Goal: Information Seeking & Learning: Learn about a topic

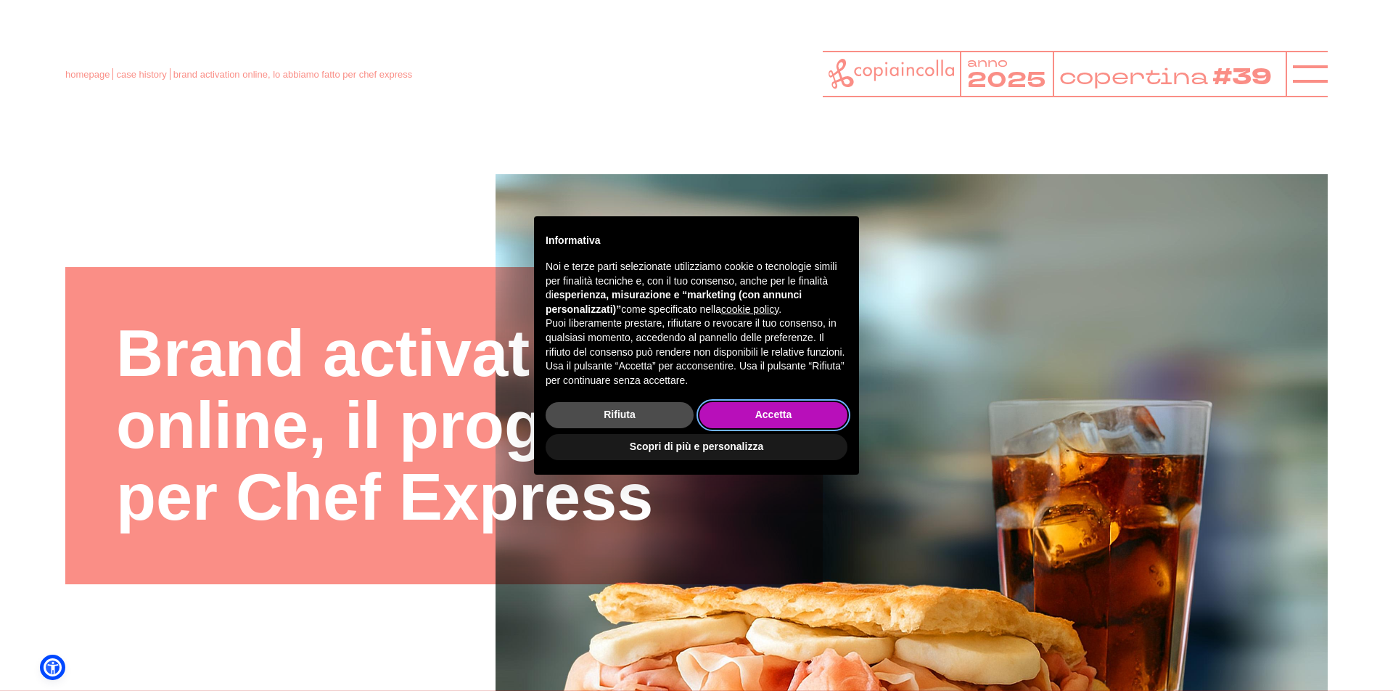
click at [760, 419] on button "Accetta" at bounding box center [773, 415] width 148 height 26
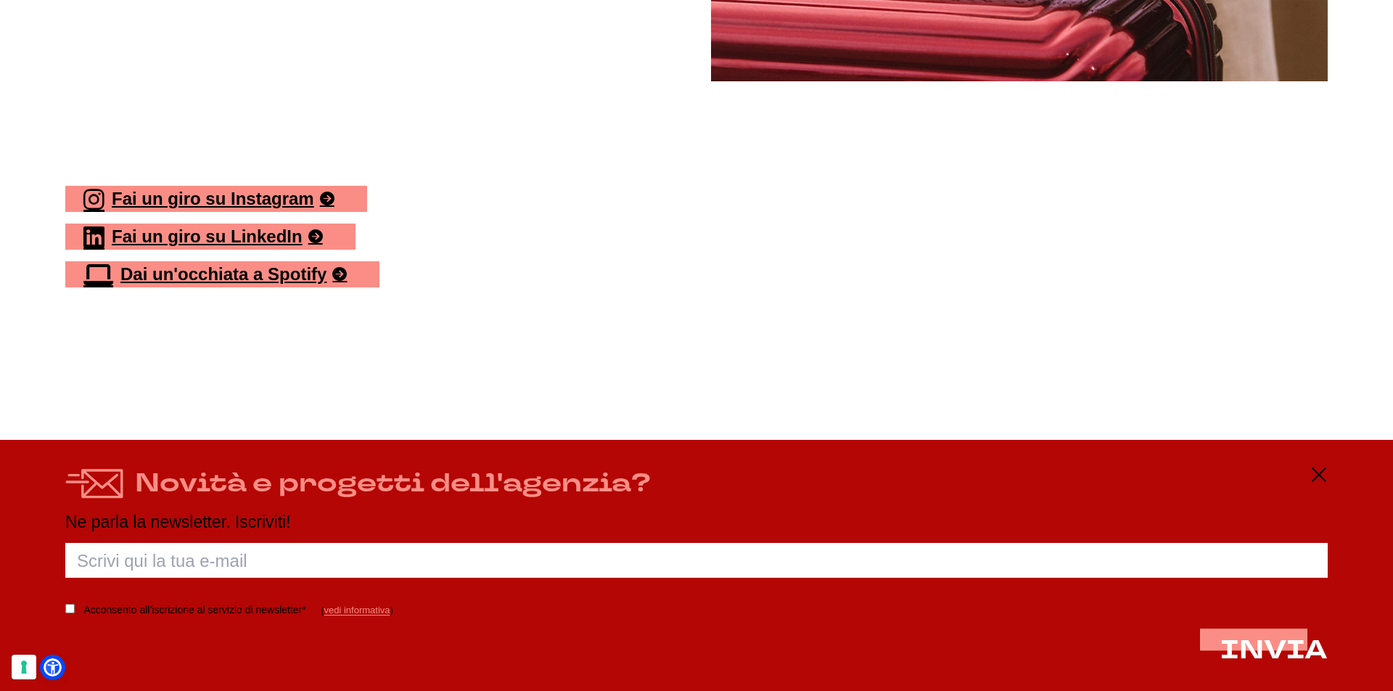
scroll to position [6617, 0]
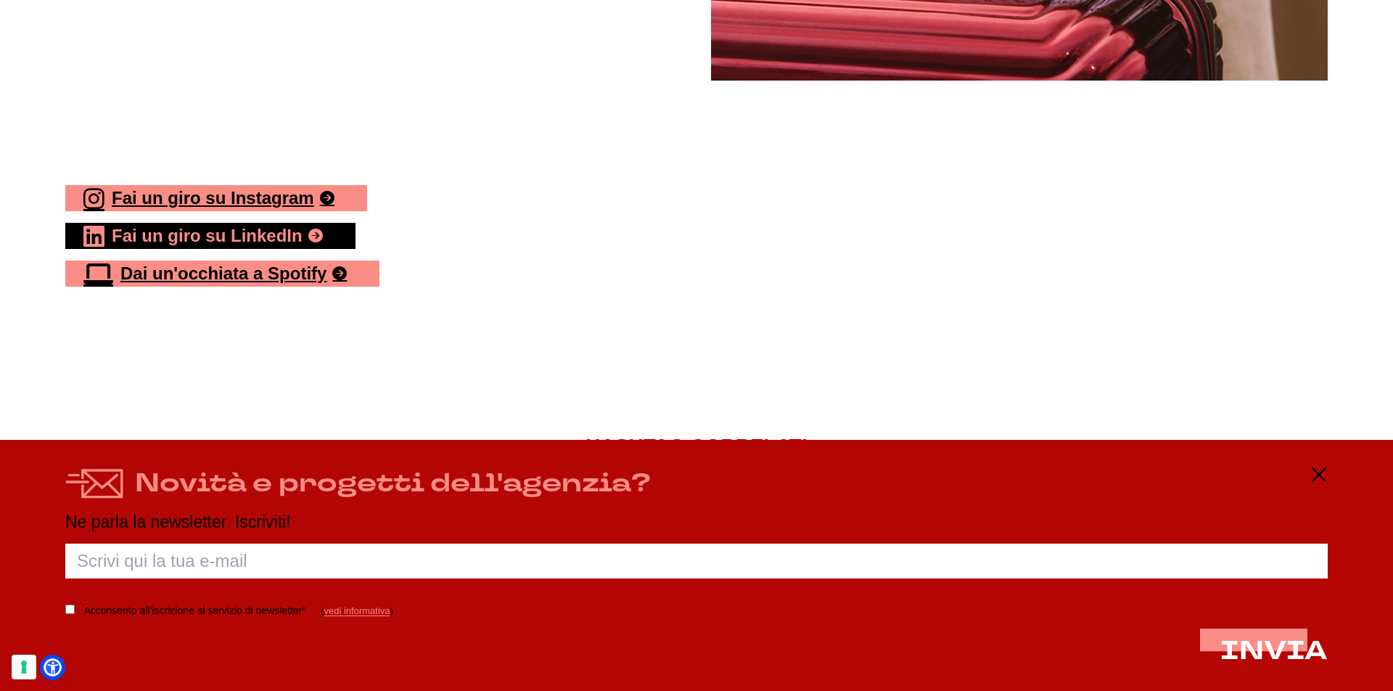
click at [269, 223] on link "Fai un giro su LinkedIn" at bounding box center [210, 236] width 290 height 26
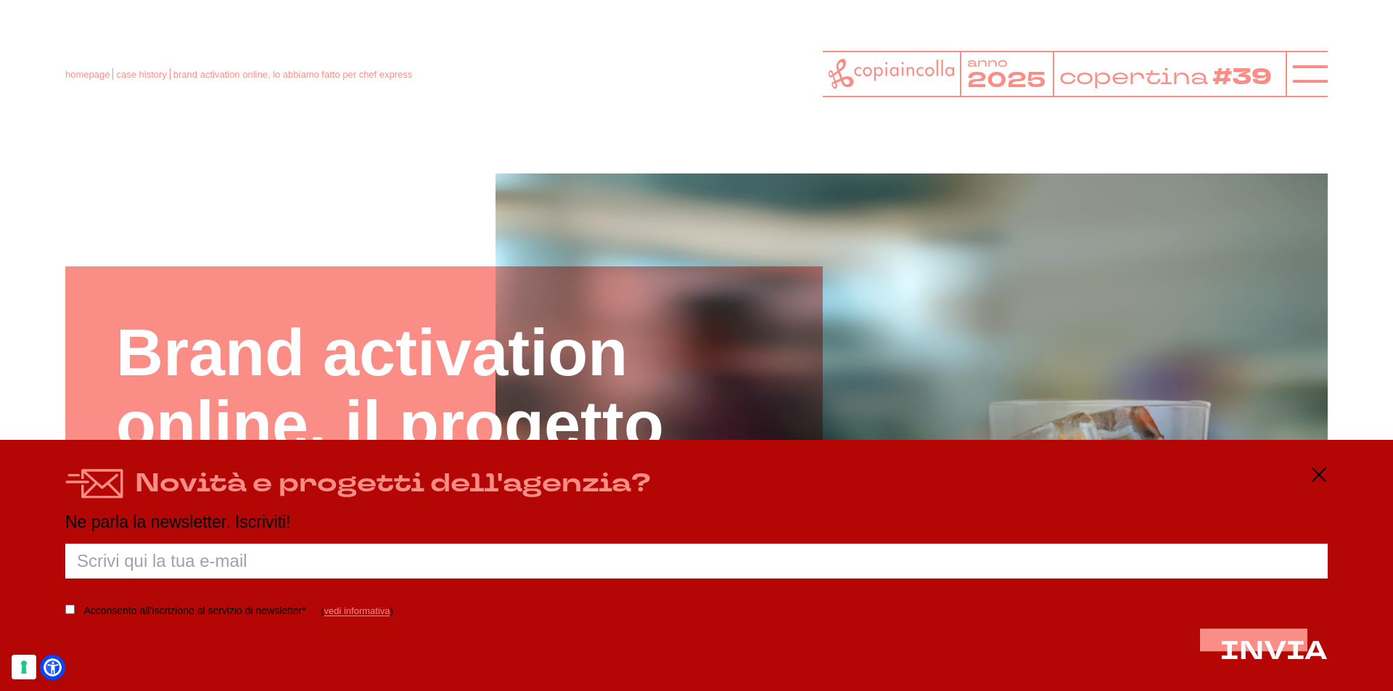
scroll to position [0, 0]
click at [81, 75] on link "homepage" at bounding box center [87, 74] width 44 height 11
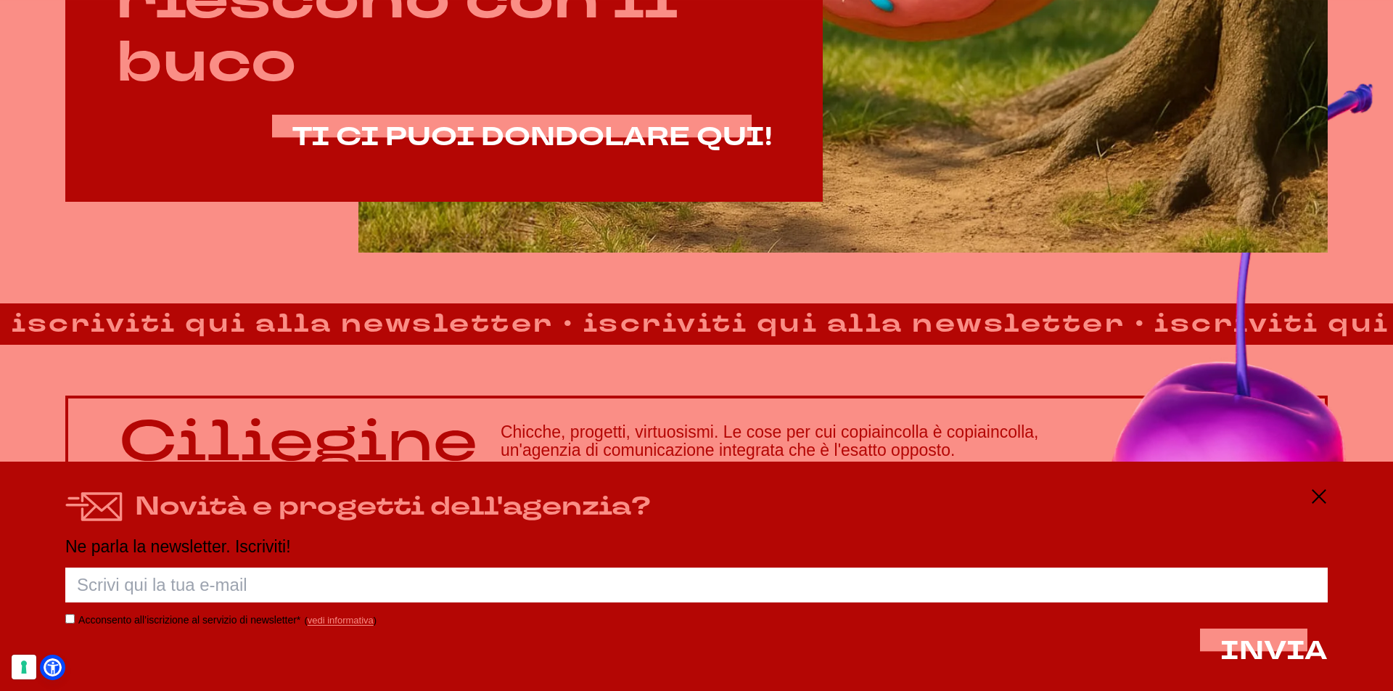
scroll to position [1212, 0]
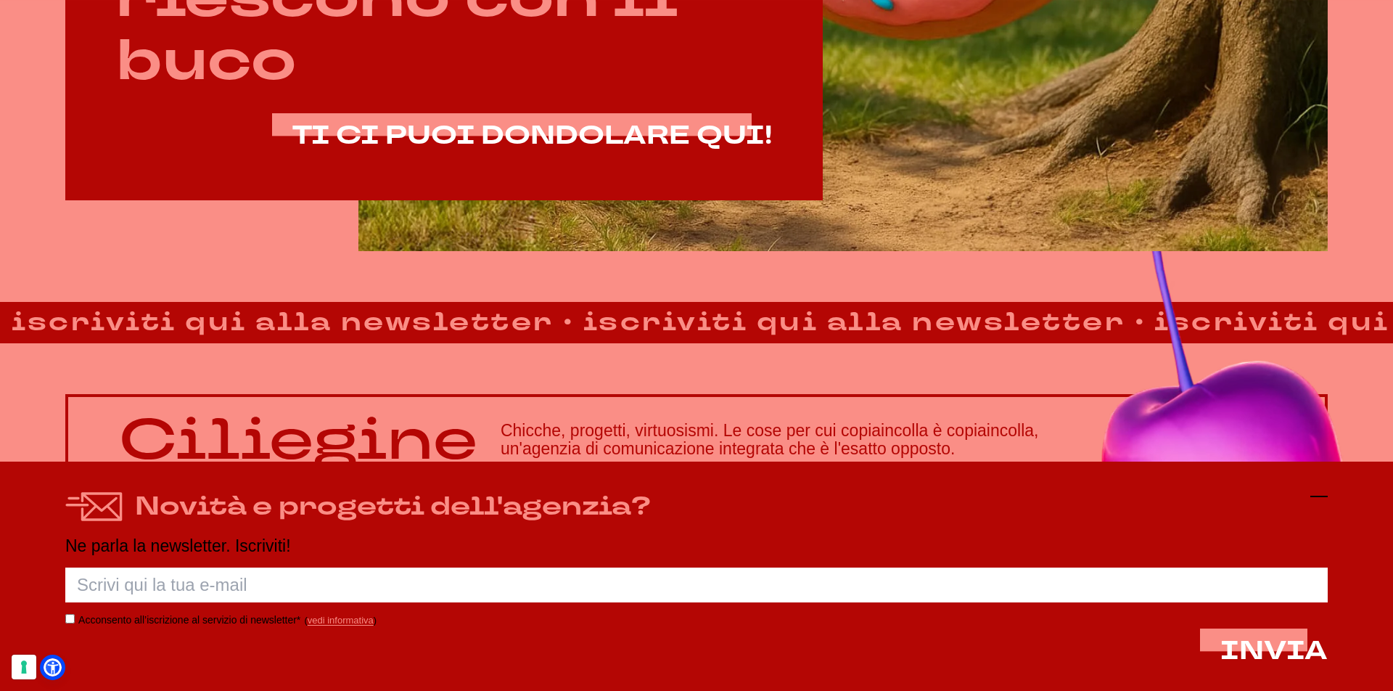
click at [1321, 496] on line at bounding box center [1318, 496] width 17 height 0
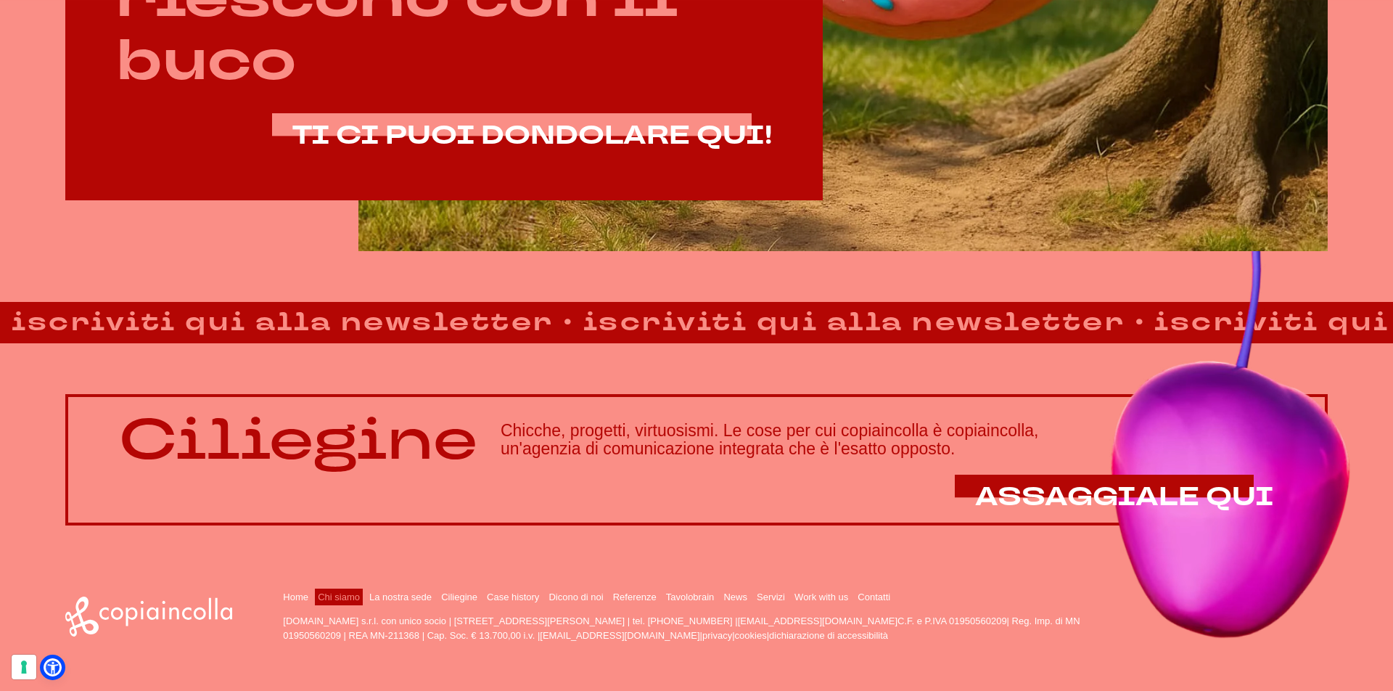
click at [330, 594] on link "Chi siamo" at bounding box center [339, 596] width 42 height 11
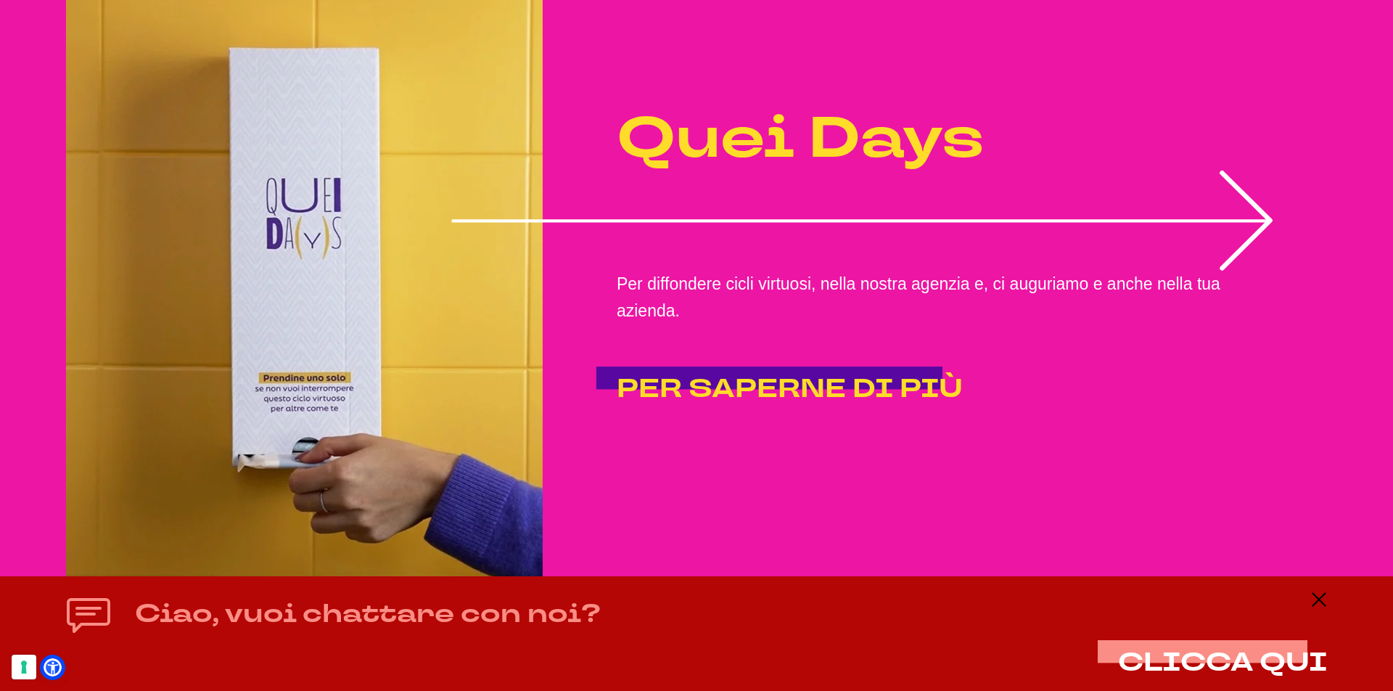
scroll to position [3260, 0]
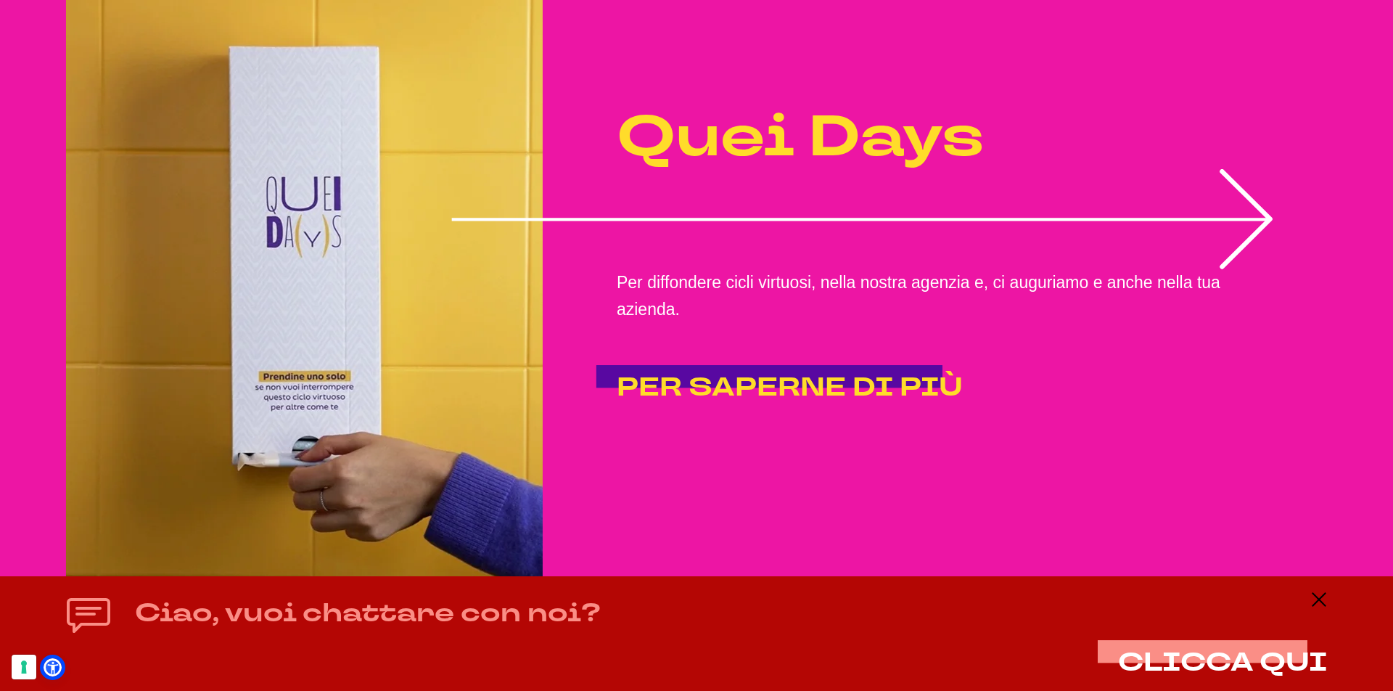
click at [726, 126] on h4 "Quei Days" at bounding box center [961, 137] width 688 height 63
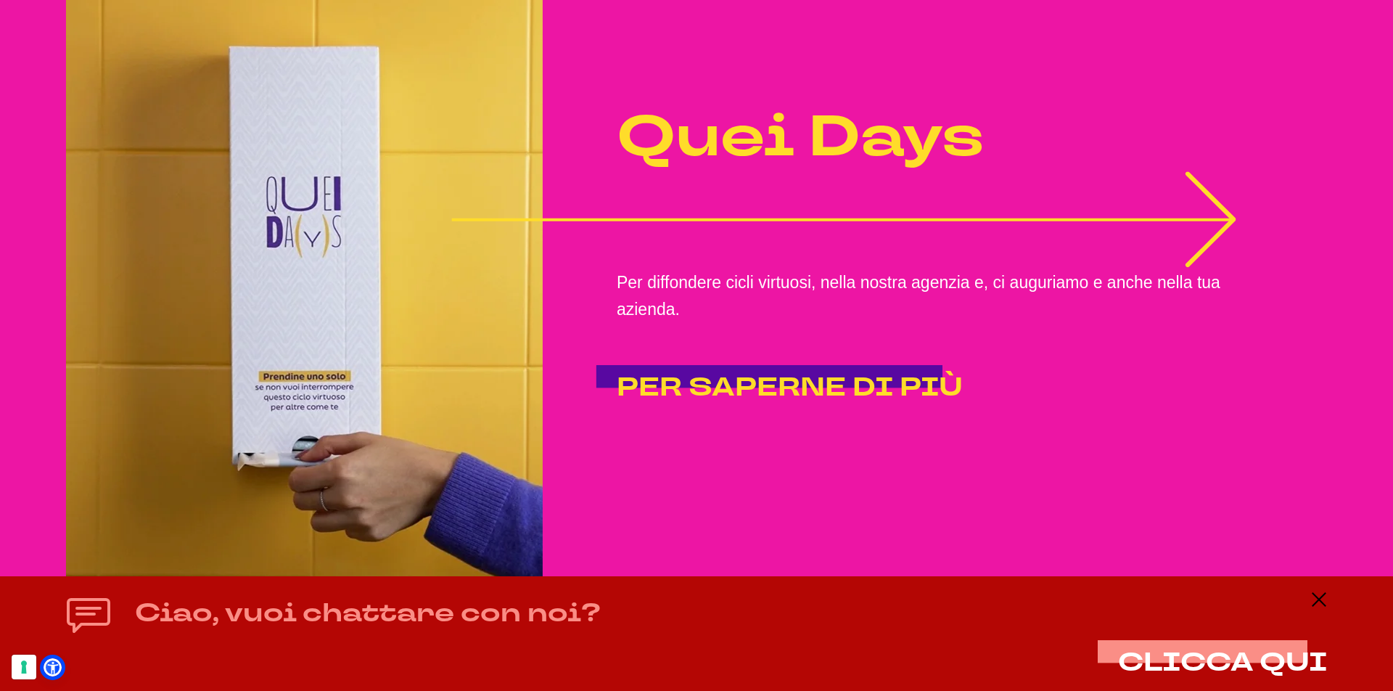
click at [1154, 219] on icon "1 of 2" at bounding box center [842, 219] width 783 height 0
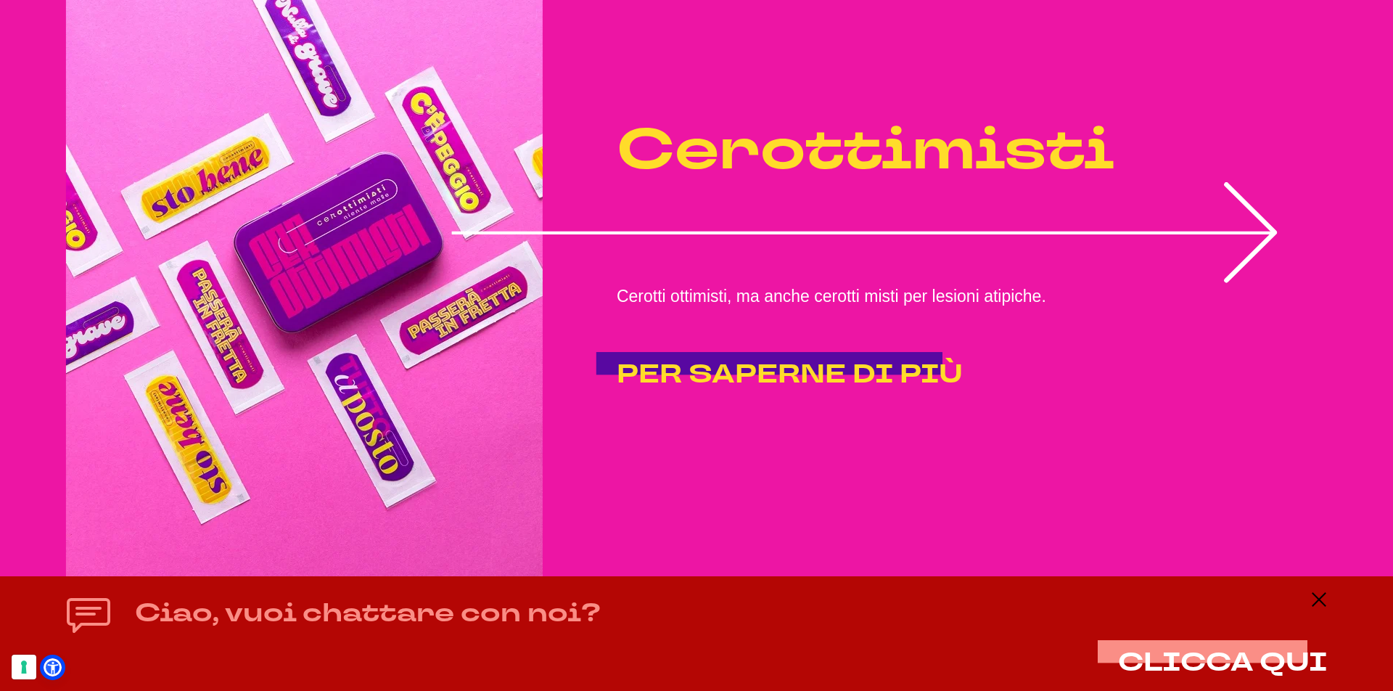
click at [1154, 205] on icon "2 of 2" at bounding box center [864, 232] width 826 height 101
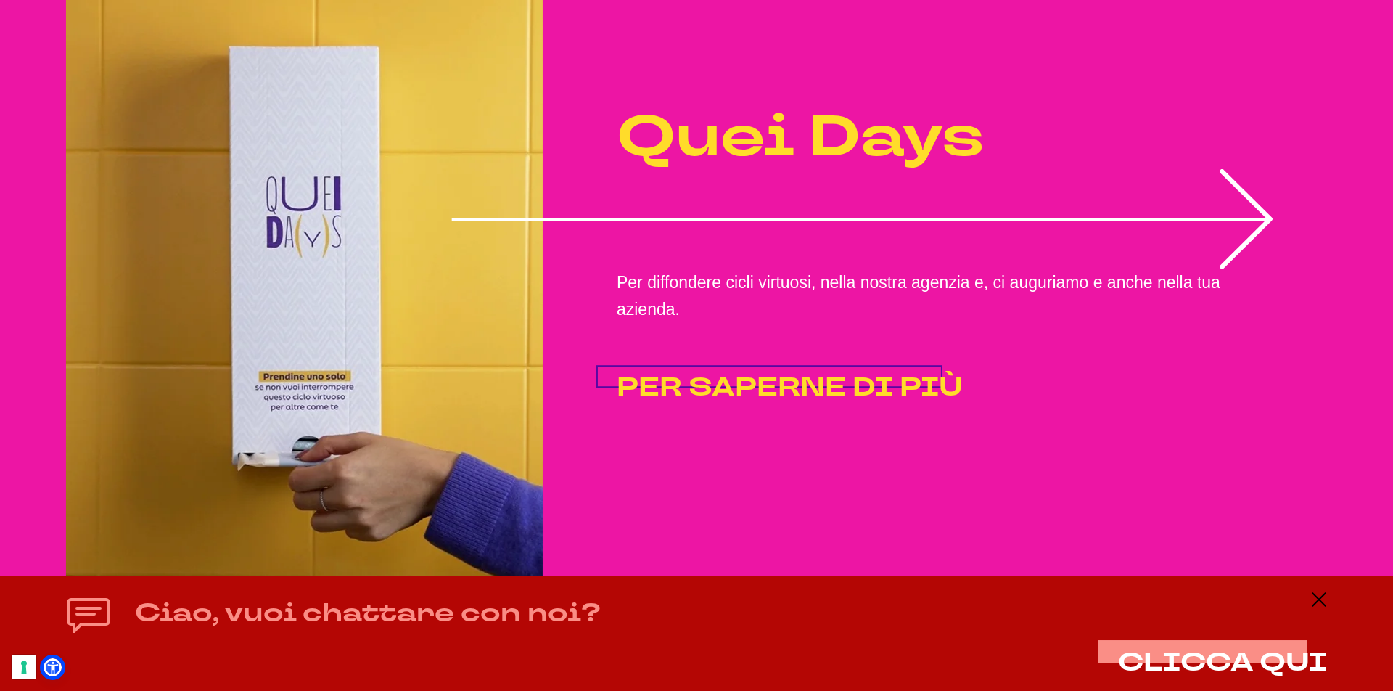
click at [757, 374] on span "PER SAPERNE DI PIÙ" at bounding box center [790, 387] width 346 height 35
